Goal: Browse casually

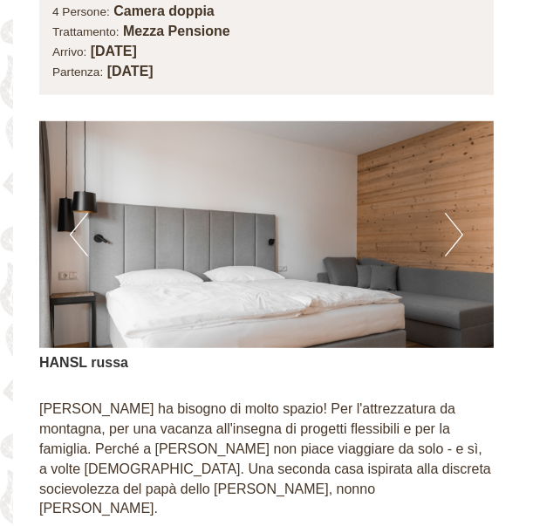
scroll to position [1227, 0]
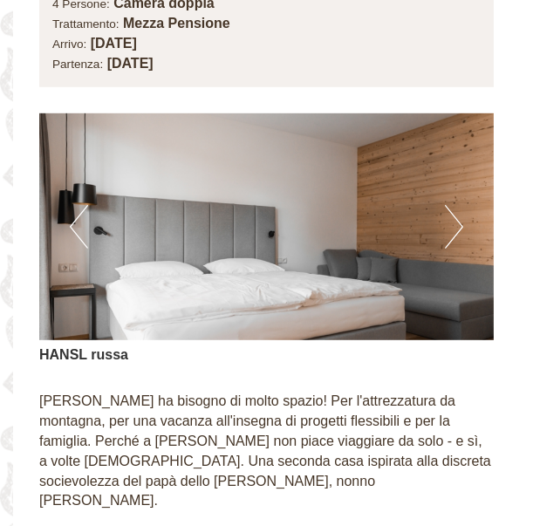
click at [447, 221] on button "Next" at bounding box center [454, 227] width 18 height 44
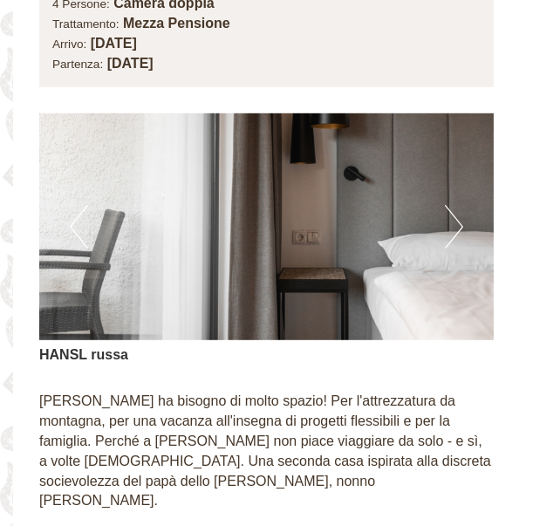
click at [433, 217] on img at bounding box center [266, 227] width 454 height 228
click at [459, 219] on button "Next" at bounding box center [454, 227] width 18 height 44
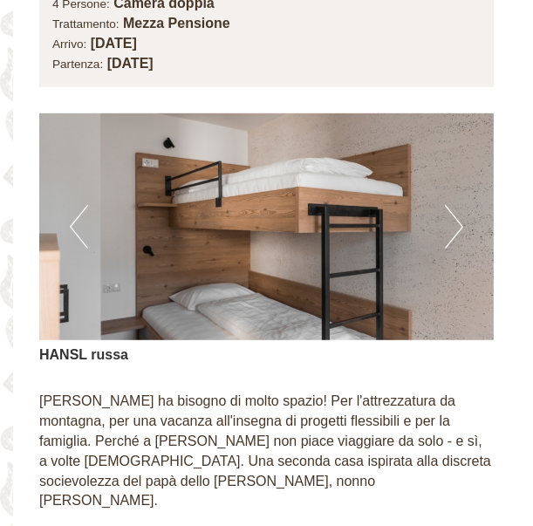
click at [445, 228] on button "Next" at bounding box center [454, 227] width 18 height 44
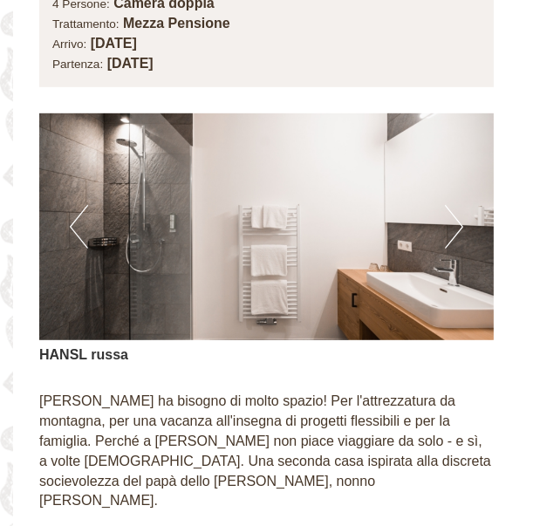
click at [452, 217] on button "Next" at bounding box center [454, 227] width 18 height 44
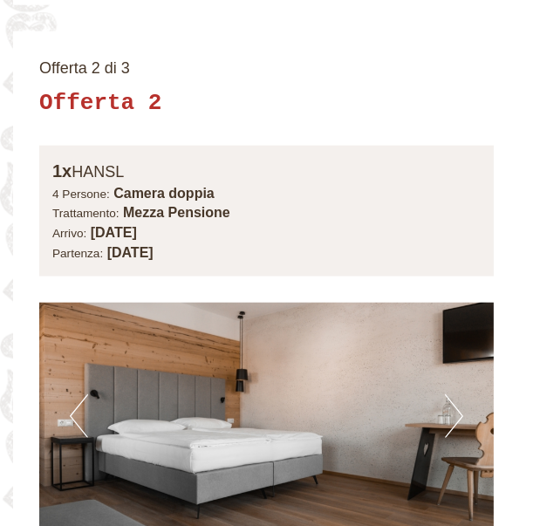
scroll to position [2363, 0]
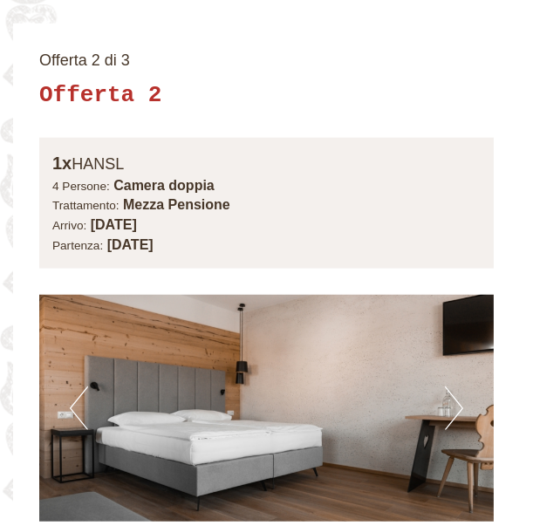
click at [84, 386] on button "Previous" at bounding box center [79, 408] width 18 height 44
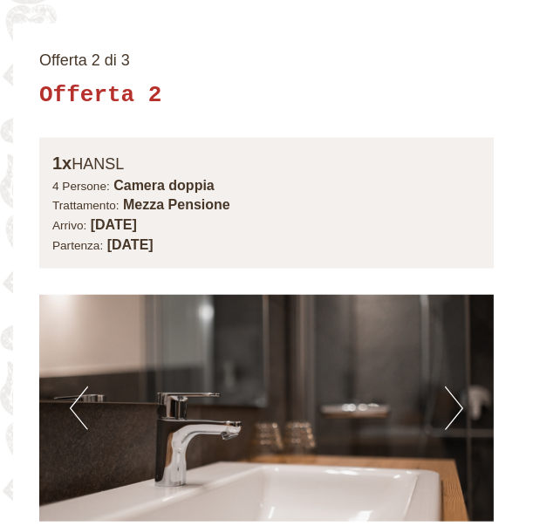
click at [78, 386] on button "Previous" at bounding box center [79, 408] width 18 height 44
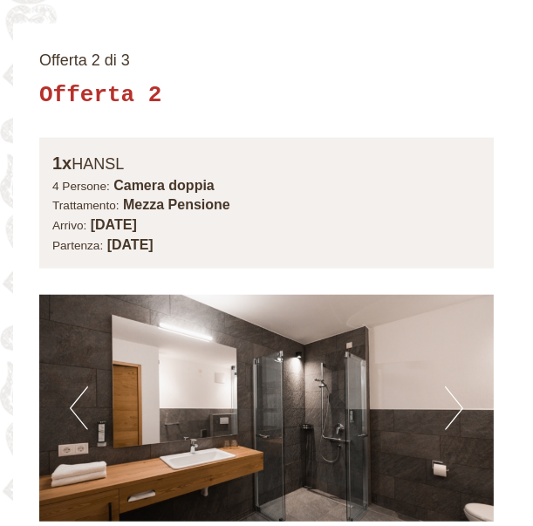
click at [84, 386] on button "Previous" at bounding box center [79, 408] width 18 height 44
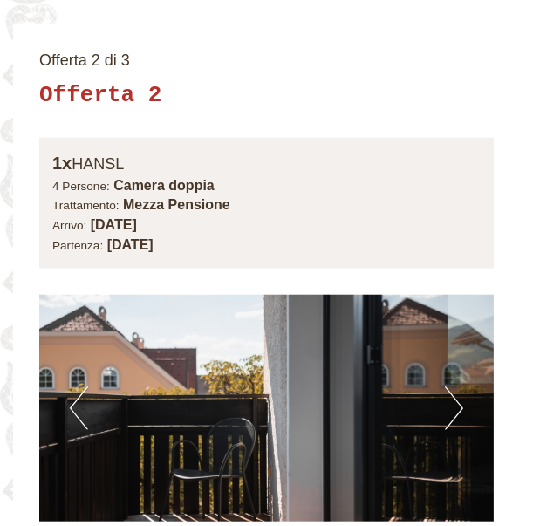
click at [88, 376] on img at bounding box center [266, 409] width 454 height 228
click at [87, 386] on button "Previous" at bounding box center [79, 408] width 18 height 44
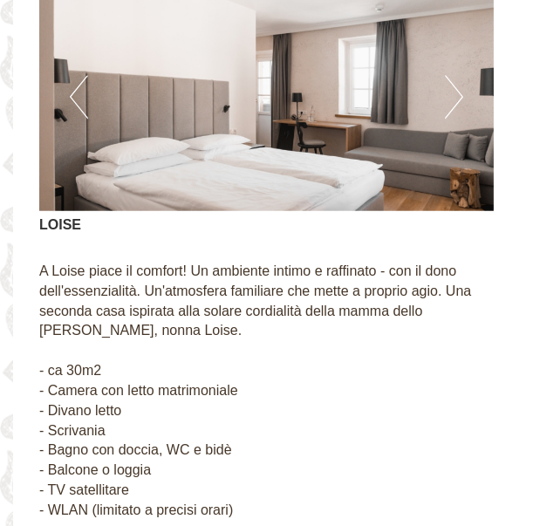
scroll to position [3934, 0]
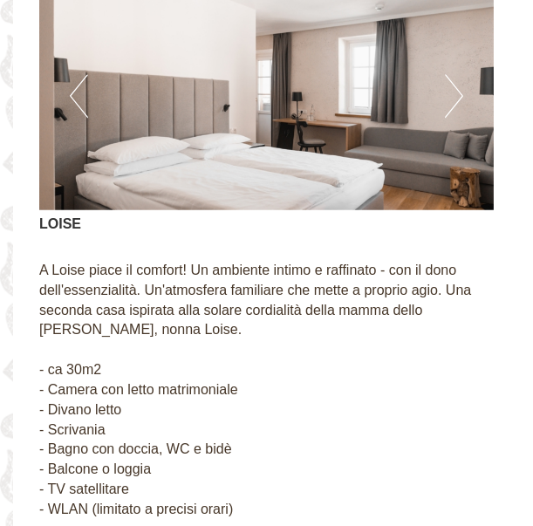
click at [89, 59] on img at bounding box center [266, 97] width 454 height 228
click at [80, 74] on button "Previous" at bounding box center [79, 96] width 18 height 44
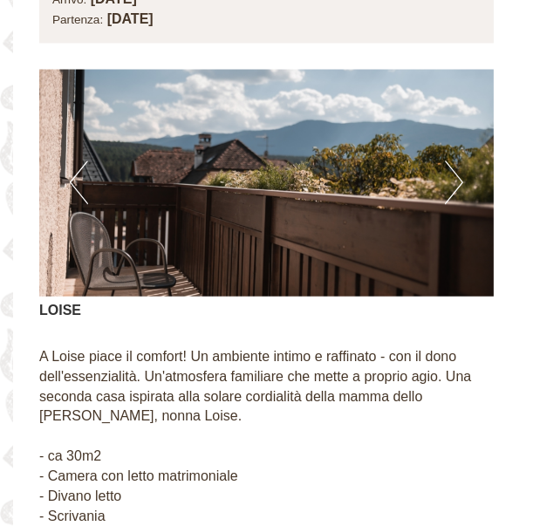
scroll to position [3847, 0]
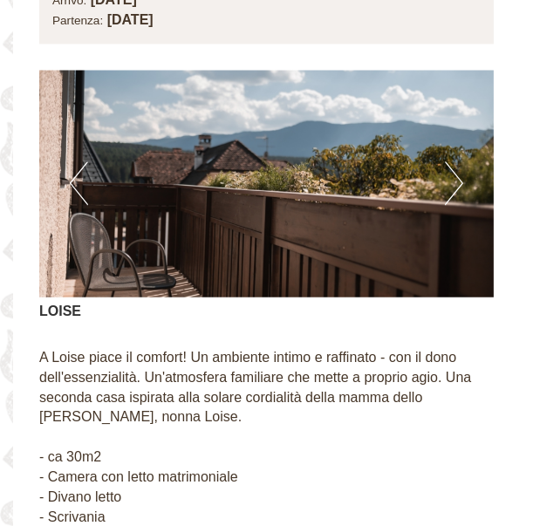
click at [87, 161] on button "Previous" at bounding box center [79, 183] width 18 height 44
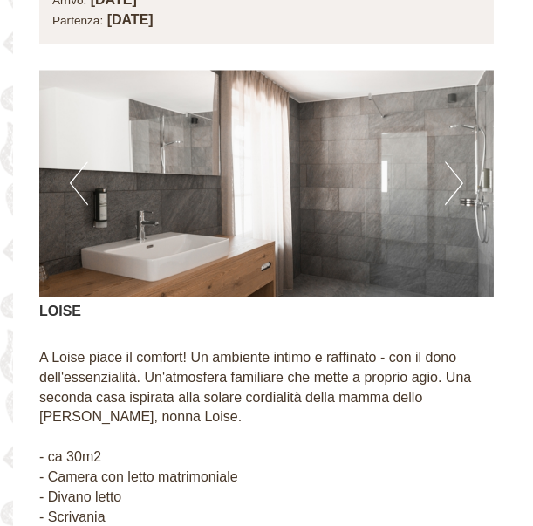
click at [87, 161] on button "Previous" at bounding box center [79, 183] width 18 height 44
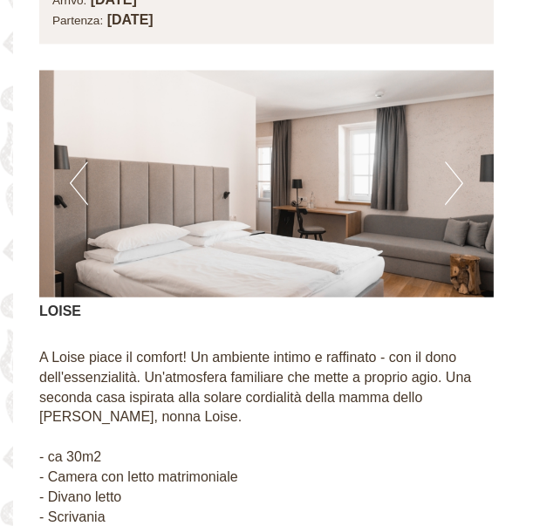
click at [83, 161] on button "Previous" at bounding box center [79, 183] width 18 height 44
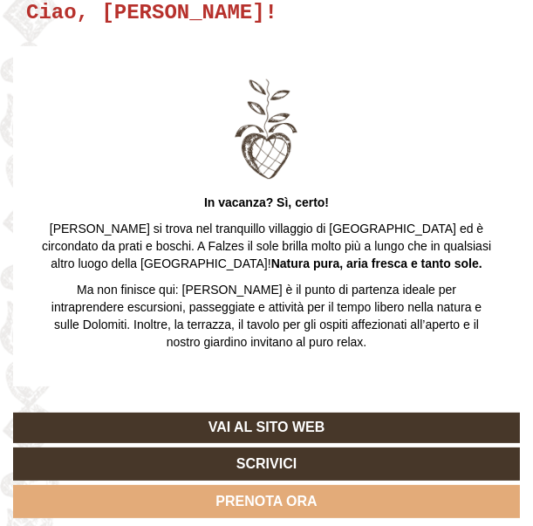
scroll to position [0, 0]
